Goal: Transaction & Acquisition: Book appointment/travel/reservation

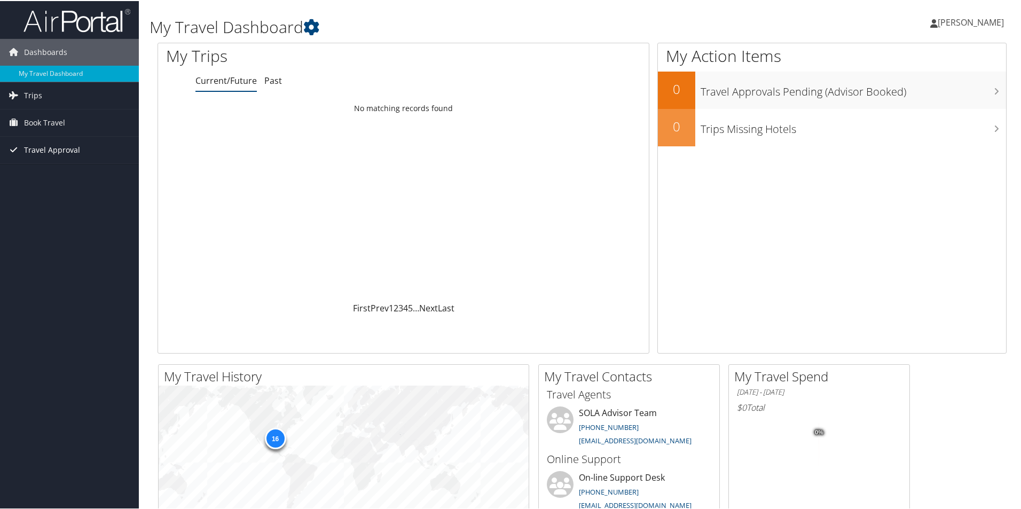
click at [38, 147] on span "Travel Approval" at bounding box center [52, 149] width 56 height 27
click at [42, 124] on span "Book Travel" at bounding box center [44, 121] width 41 height 27
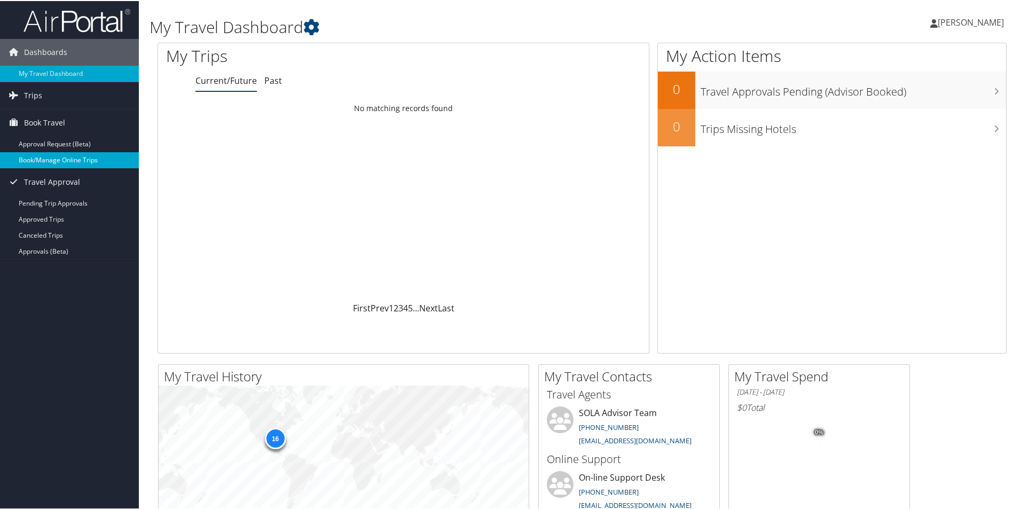
click at [51, 158] on link "Book/Manage Online Trips" at bounding box center [69, 159] width 139 height 16
click at [81, 127] on link "Book Travel" at bounding box center [69, 121] width 139 height 27
click at [82, 121] on link "Book Travel" at bounding box center [69, 121] width 139 height 27
click at [70, 153] on link "Book/Manage Online Trips" at bounding box center [69, 159] width 139 height 16
click at [48, 161] on link "Book/Manage Online Trips" at bounding box center [69, 159] width 139 height 16
